Goal: Task Accomplishment & Management: Manage account settings

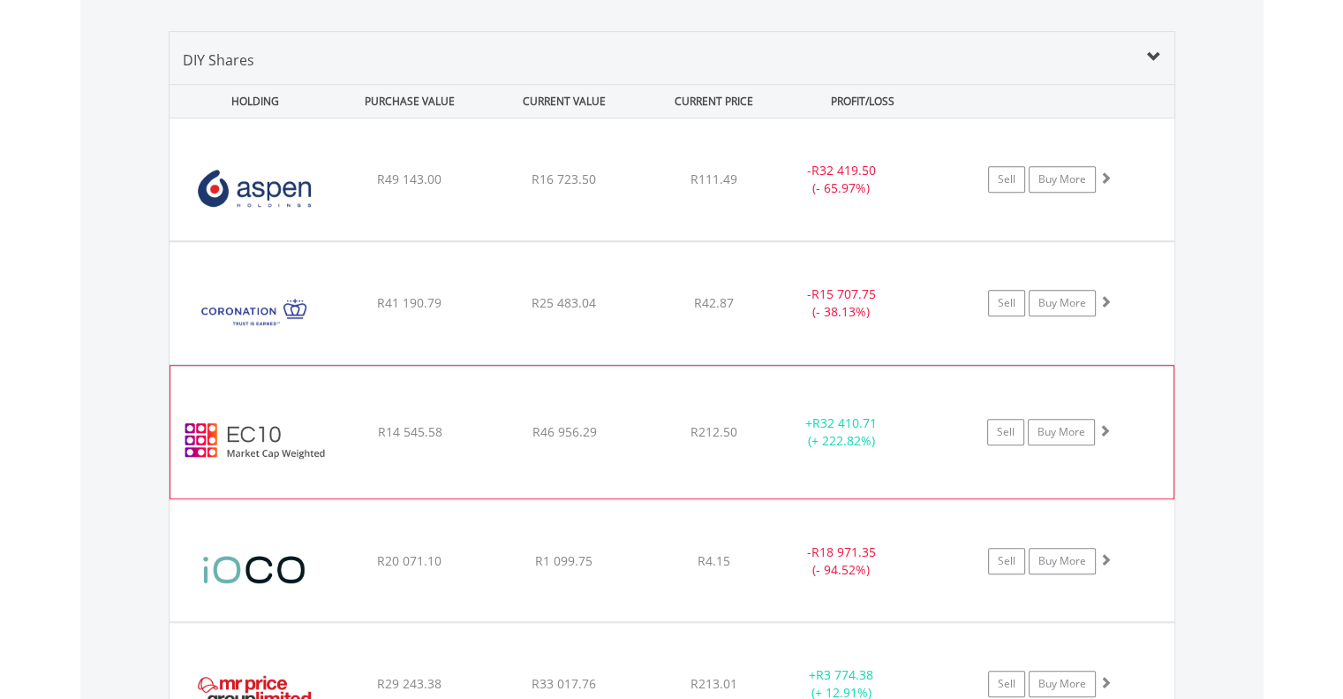
scroll to position [170, 336]
click at [1105, 427] on span at bounding box center [1105, 430] width 12 height 12
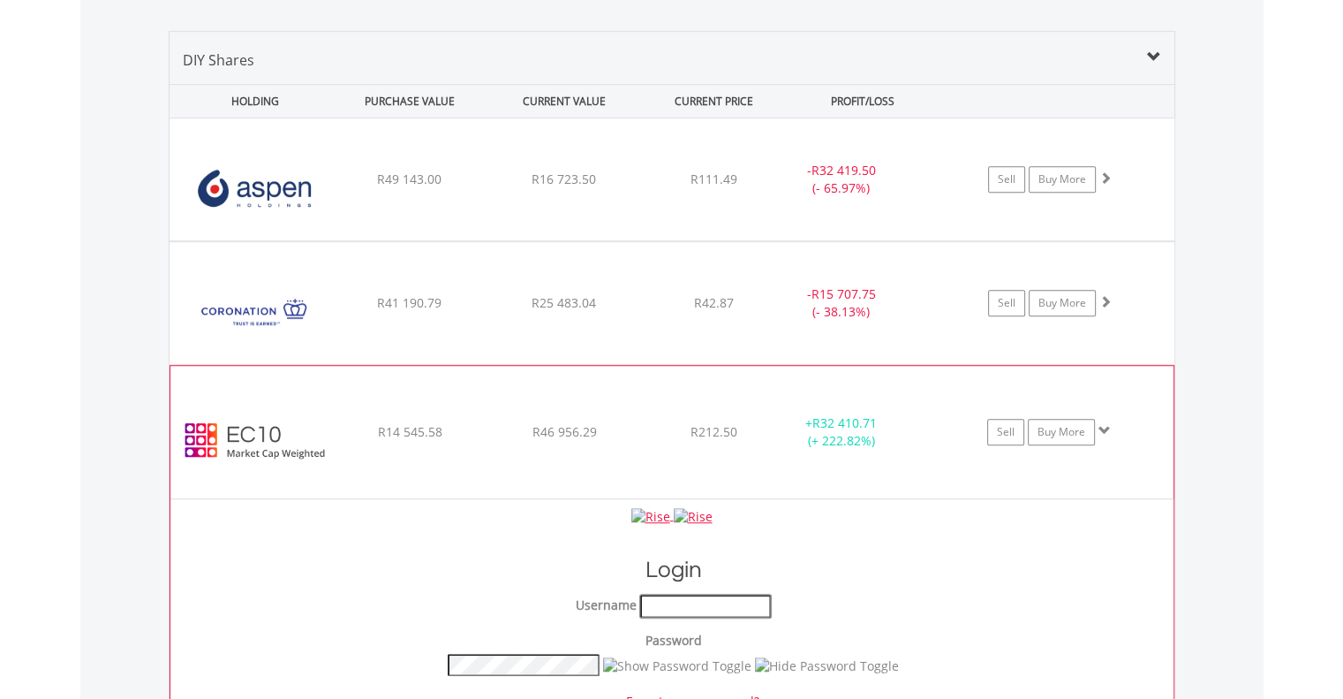
type input "********"
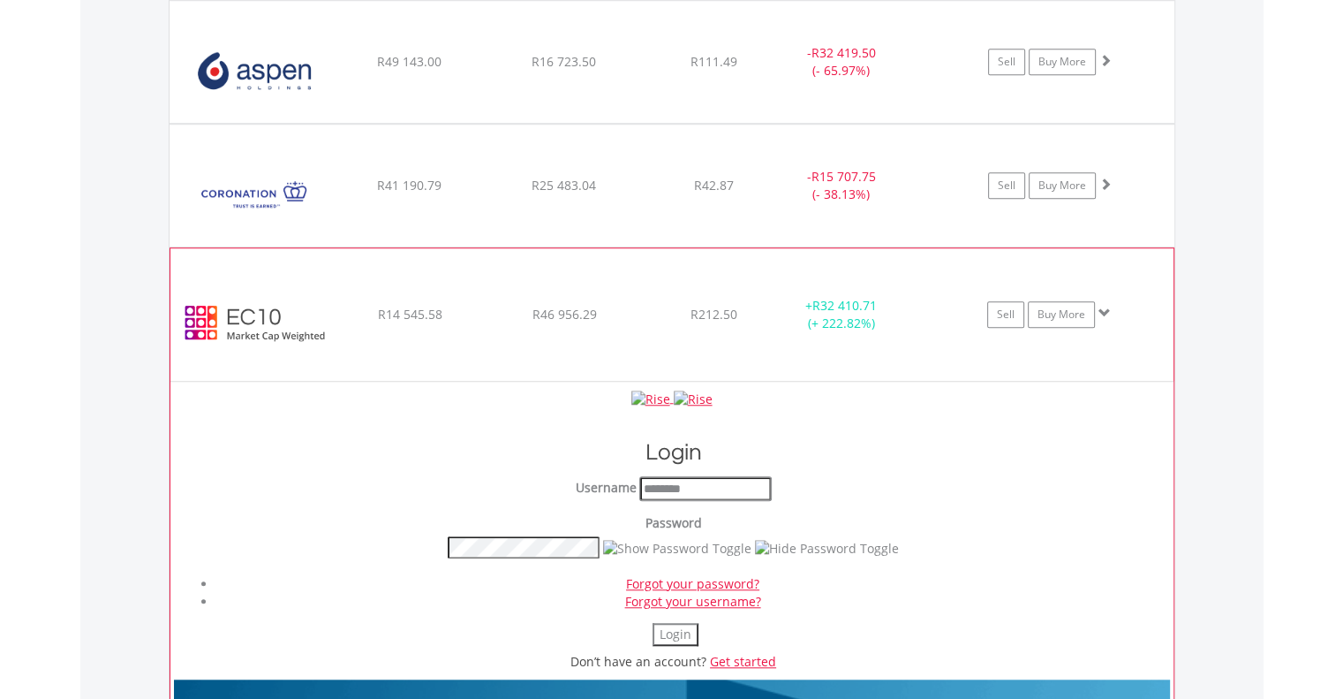
scroll to position [1433, 0]
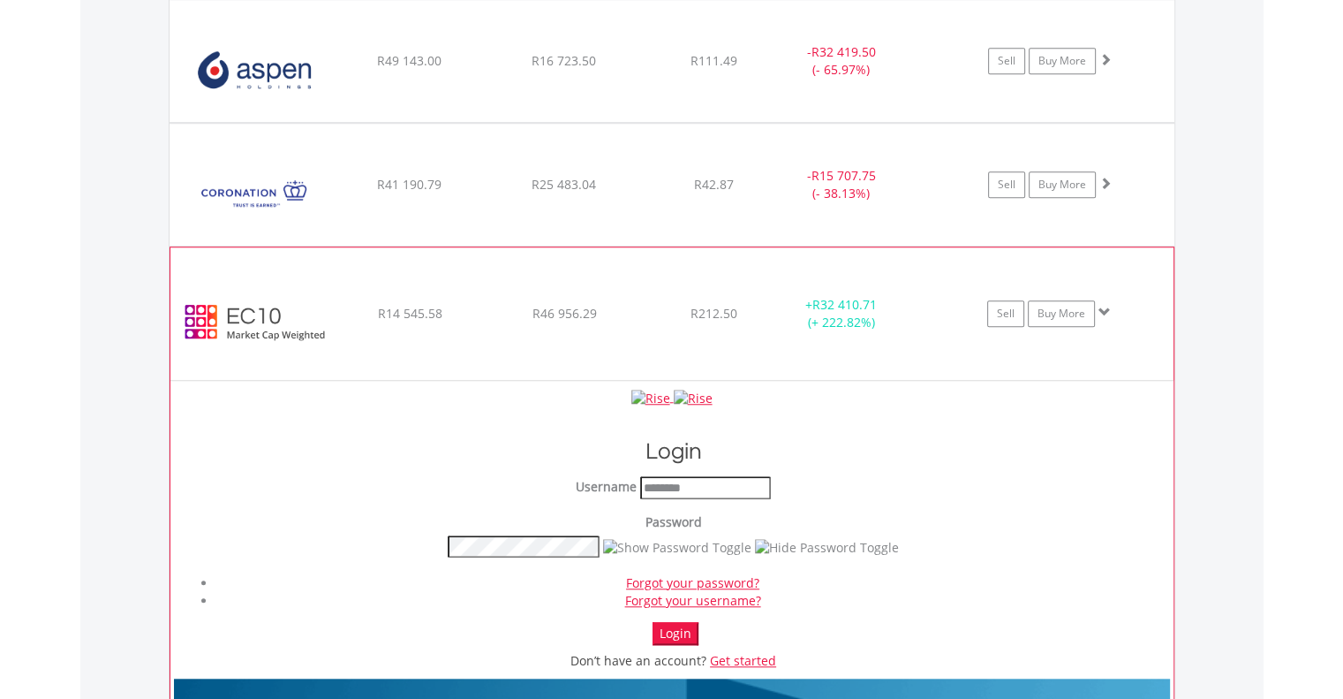
click at [677, 631] on button "Login" at bounding box center [676, 633] width 46 height 23
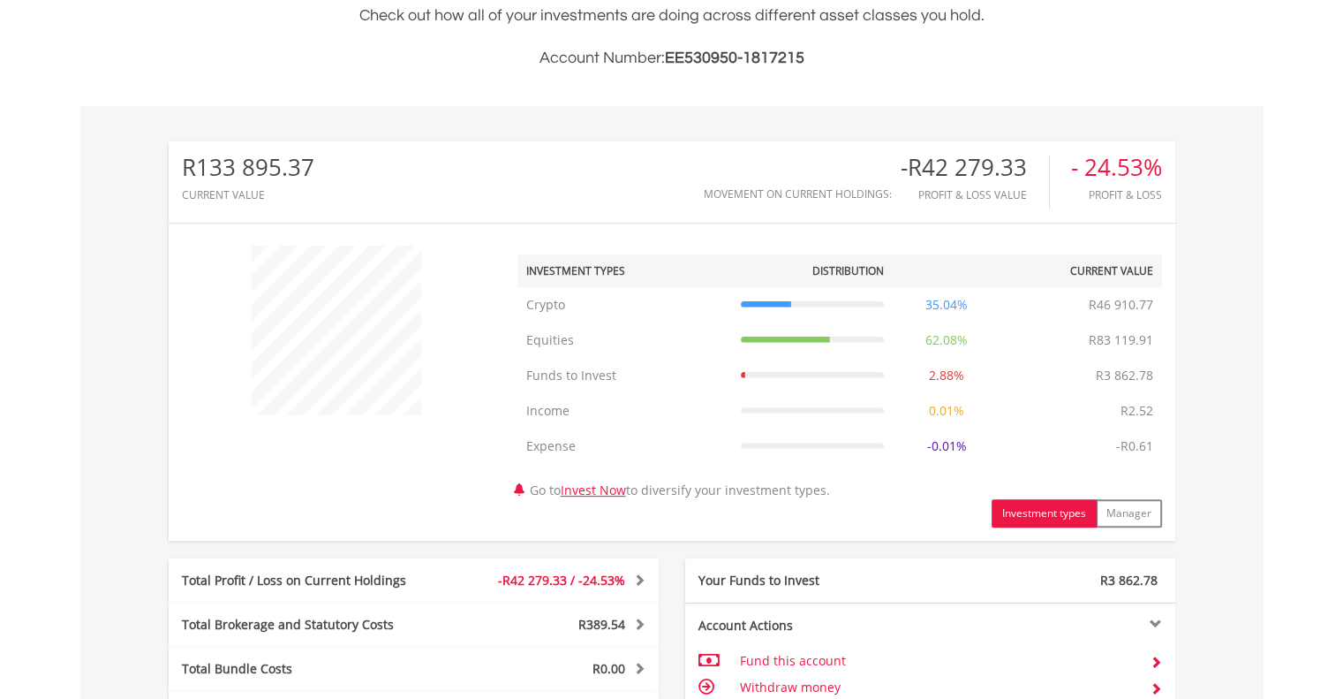
scroll to position [442, 0]
